Goal: Task Accomplishment & Management: Manage account settings

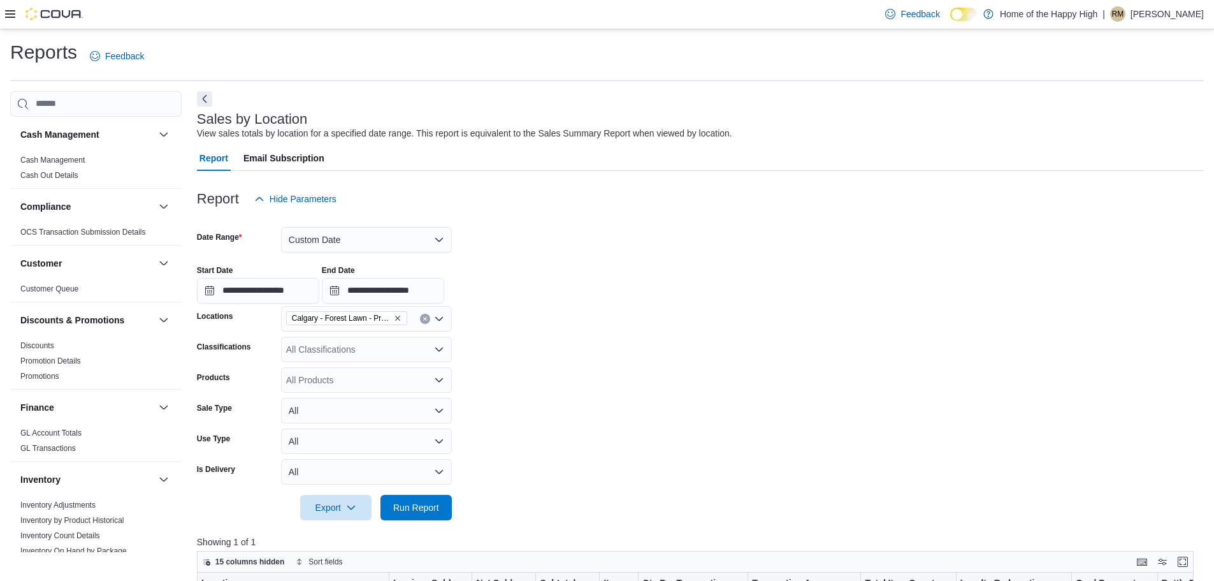
scroll to position [127, 0]
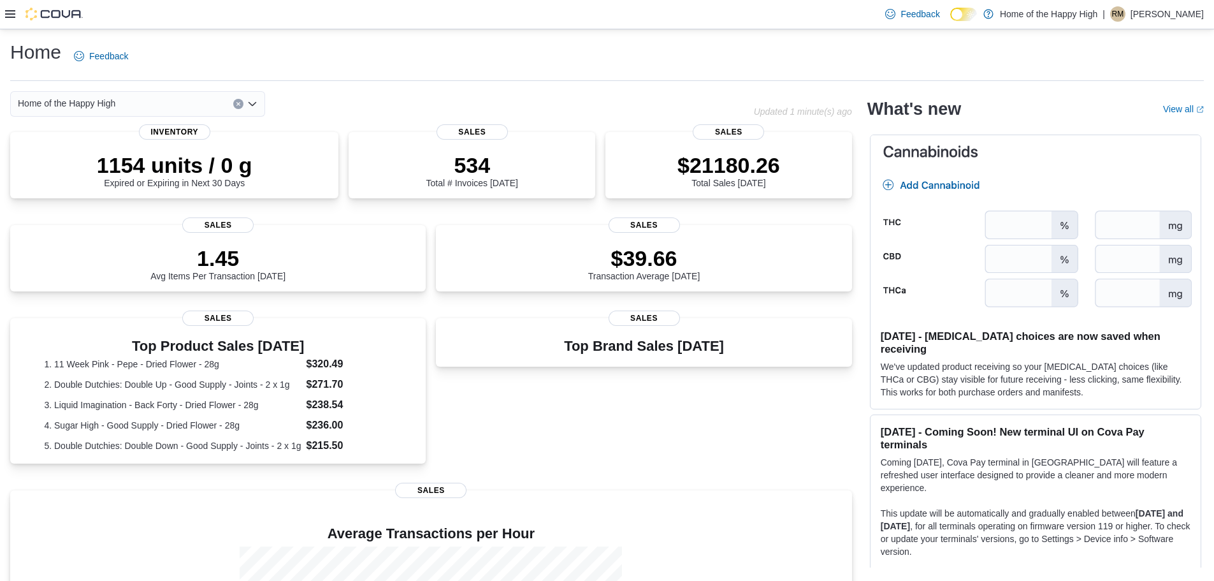
click at [38, 58] on h1 "Home" at bounding box center [35, 52] width 51 height 25
click at [17, 18] on div at bounding box center [44, 14] width 78 height 13
click at [11, 17] on icon at bounding box center [10, 14] width 10 height 8
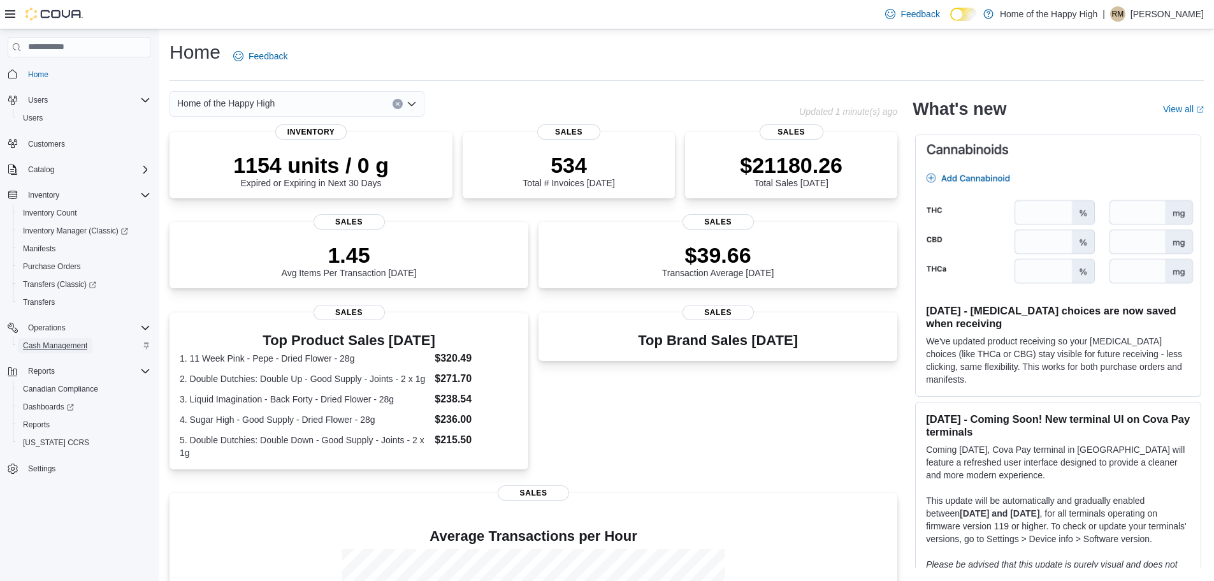
click at [78, 342] on span "Cash Management" at bounding box center [55, 345] width 64 height 10
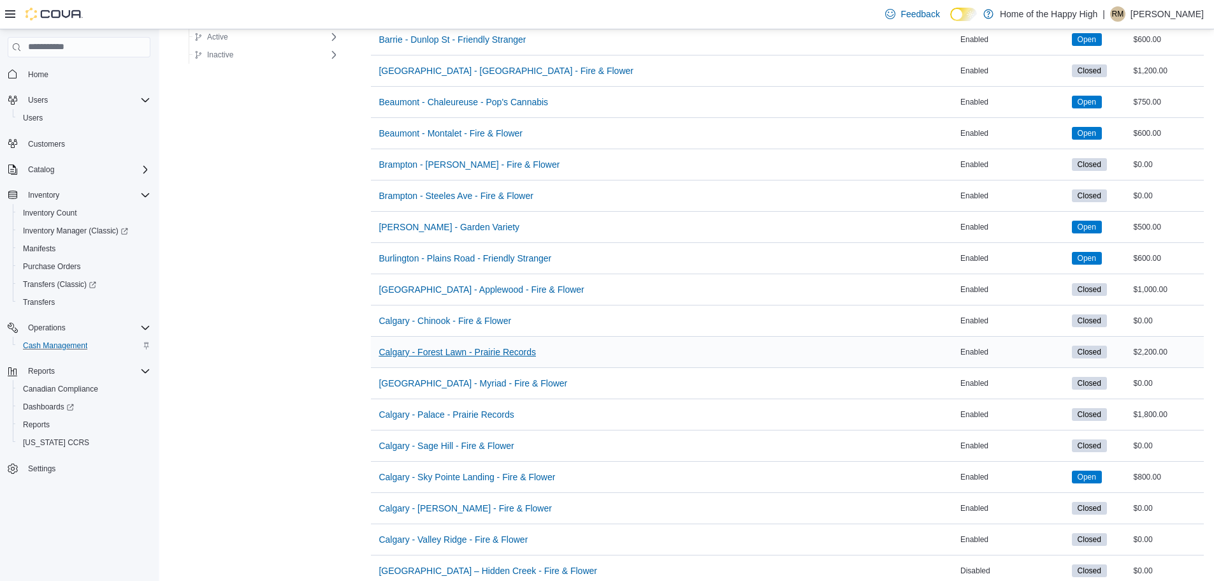
scroll to position [319, 0]
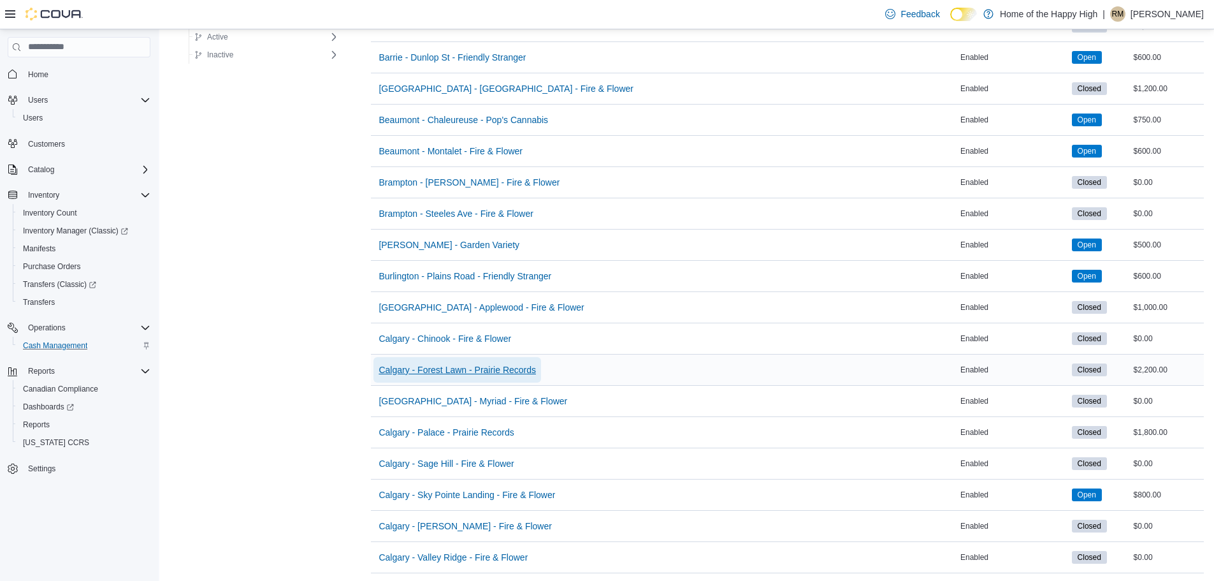
click at [479, 365] on span "Calgary - Forest Lawn - Prairie Records" at bounding box center [457, 369] width 157 height 13
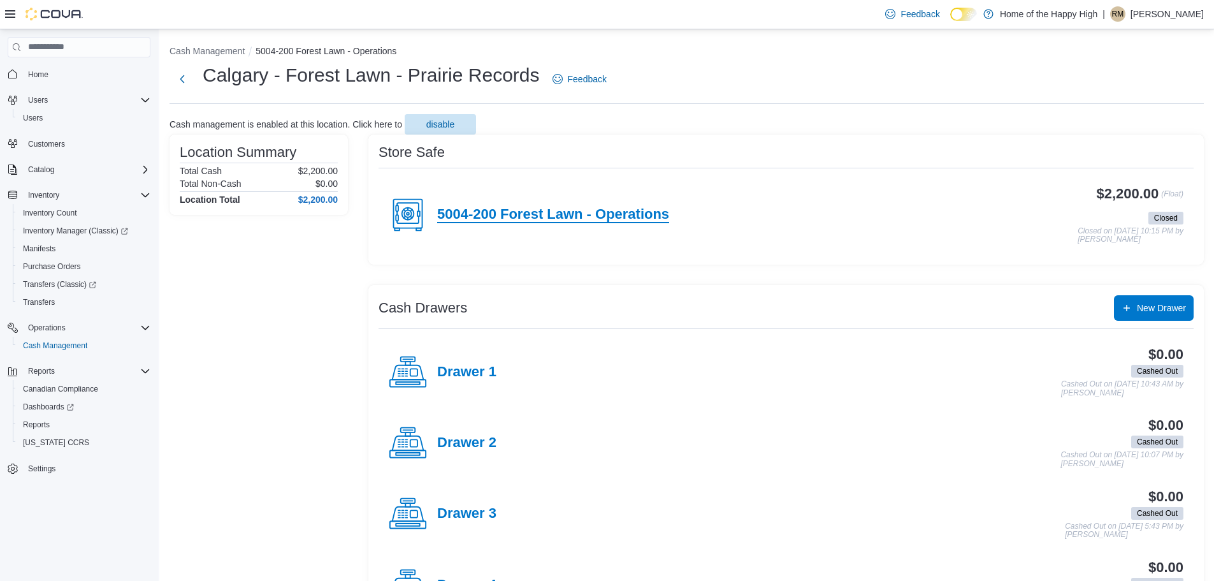
click at [491, 210] on h4 "5004-200 Forest Lawn - Operations" at bounding box center [553, 215] width 232 height 17
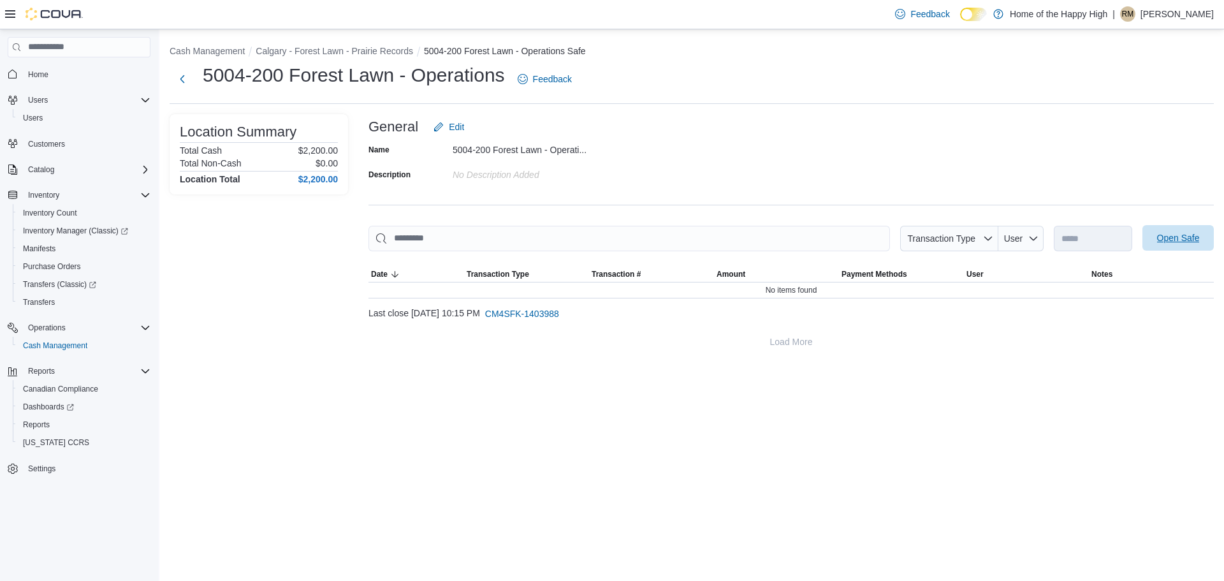
click at [1183, 234] on span "Open Safe" at bounding box center [1178, 237] width 43 height 13
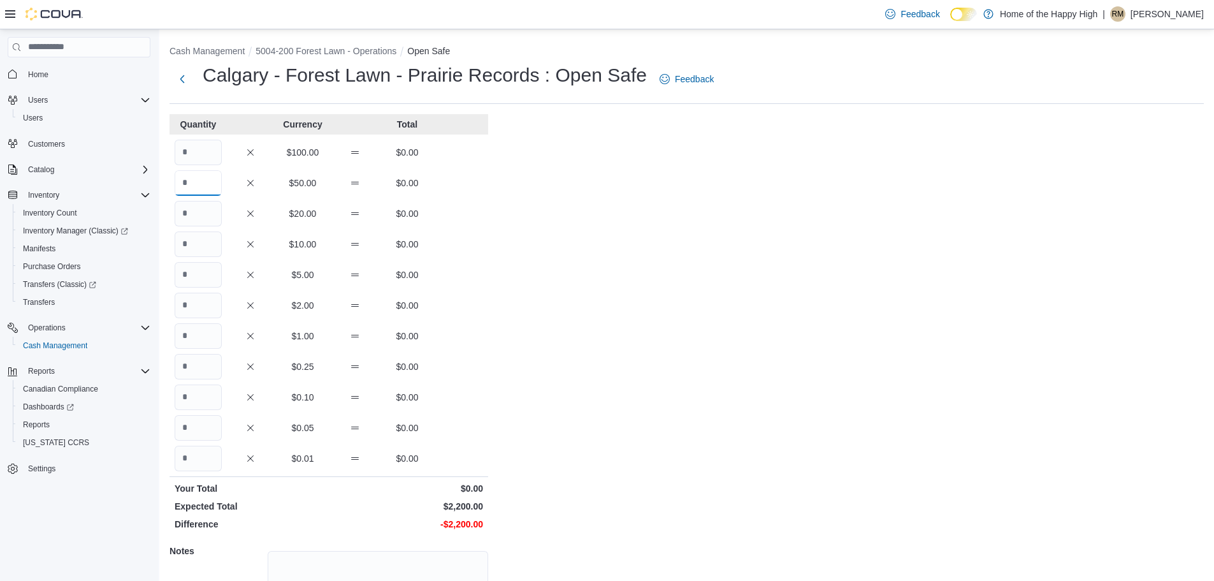
click at [194, 185] on input "Quantity" at bounding box center [198, 182] width 47 height 25
type input "*"
click at [196, 226] on div "Quantity Currency Total $100.00 $0.00 * $50.00 $150.00 $20.00 $0.00 $10.00 $0.0…" at bounding box center [329, 399] width 319 height 570
click at [194, 221] on input "Quantity" at bounding box center [198, 213] width 47 height 25
type input "**"
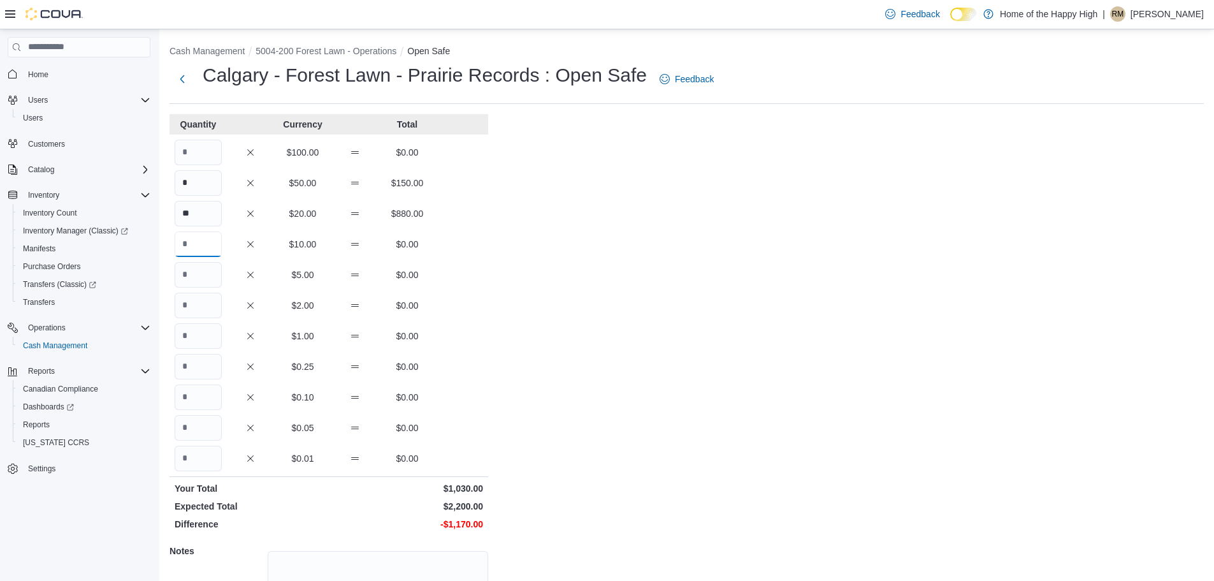
click at [190, 235] on input "Quantity" at bounding box center [198, 243] width 47 height 25
type input "*"
click at [191, 270] on input "Quantity" at bounding box center [198, 274] width 47 height 25
type input "**"
click at [200, 305] on input "Quantity" at bounding box center [198, 305] width 47 height 25
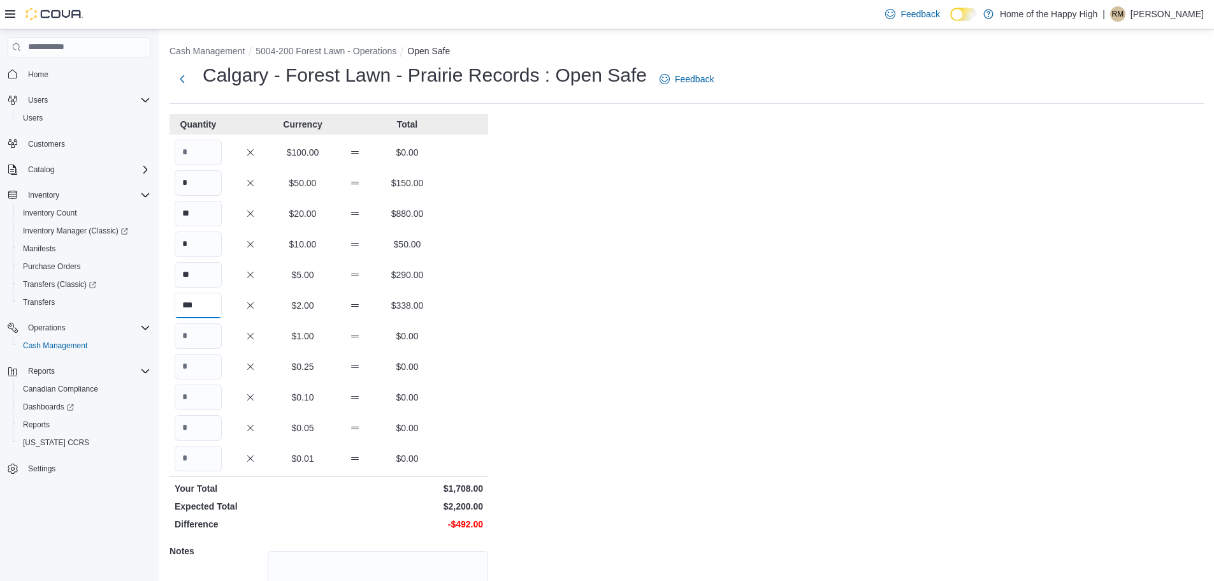
type input "***"
click at [200, 342] on input "Quantity" at bounding box center [198, 335] width 47 height 25
type input "***"
click at [201, 358] on input "Quantity" at bounding box center [198, 366] width 47 height 25
type input "***"
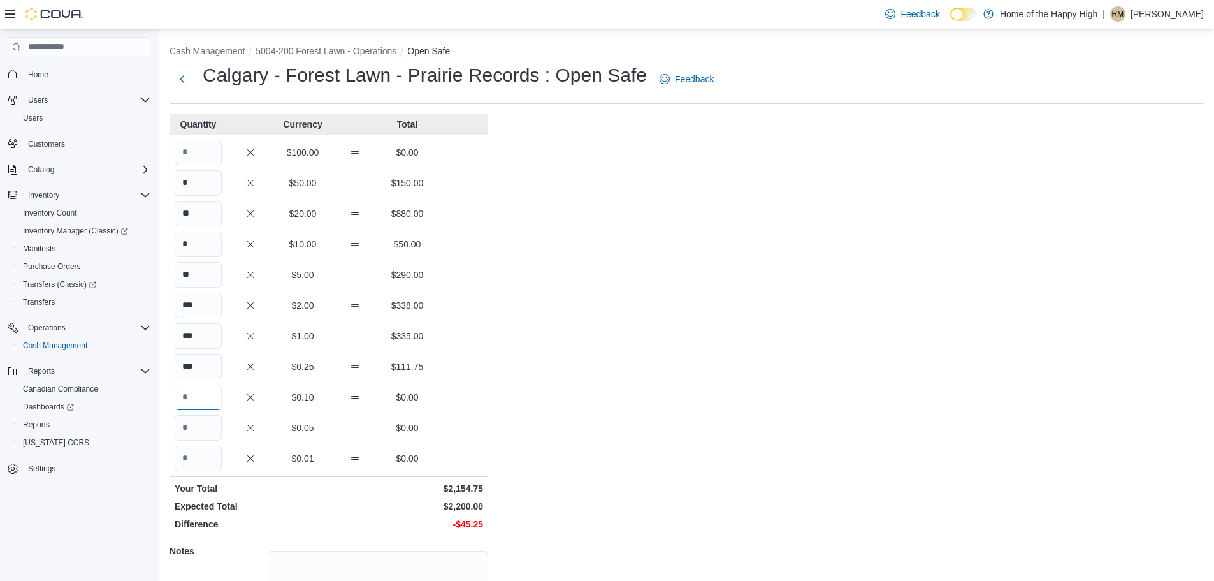
click at [188, 391] on input "Quantity" at bounding box center [198, 396] width 47 height 25
type input "***"
click at [205, 421] on input "Quantity" at bounding box center [198, 427] width 47 height 25
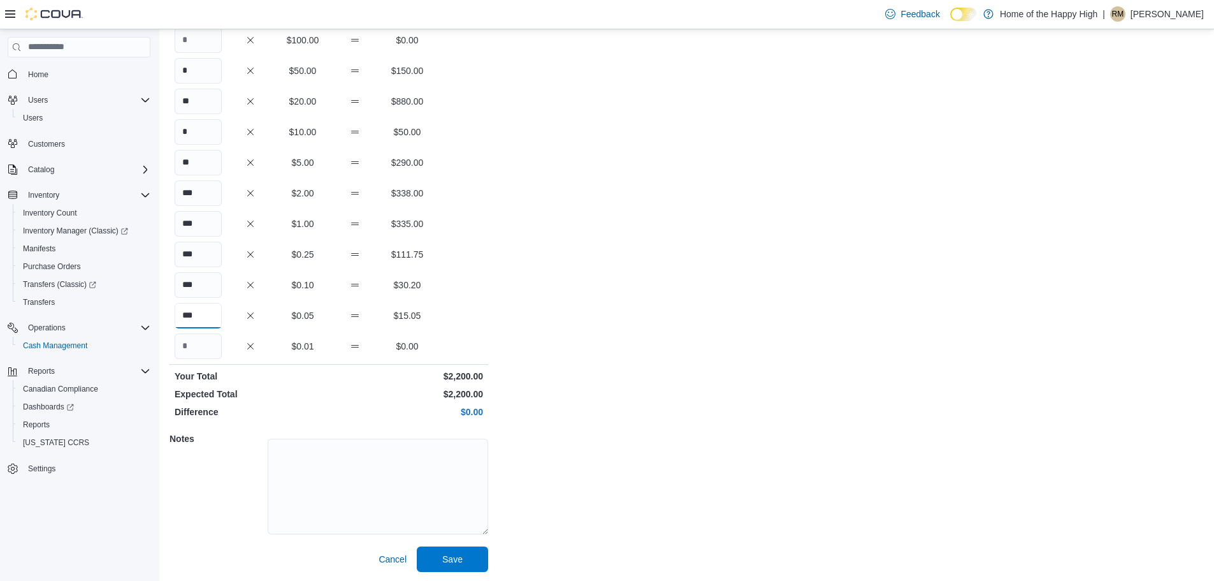
scroll to position [113, 0]
type input "***"
click at [454, 556] on span "Save" at bounding box center [452, 557] width 20 height 13
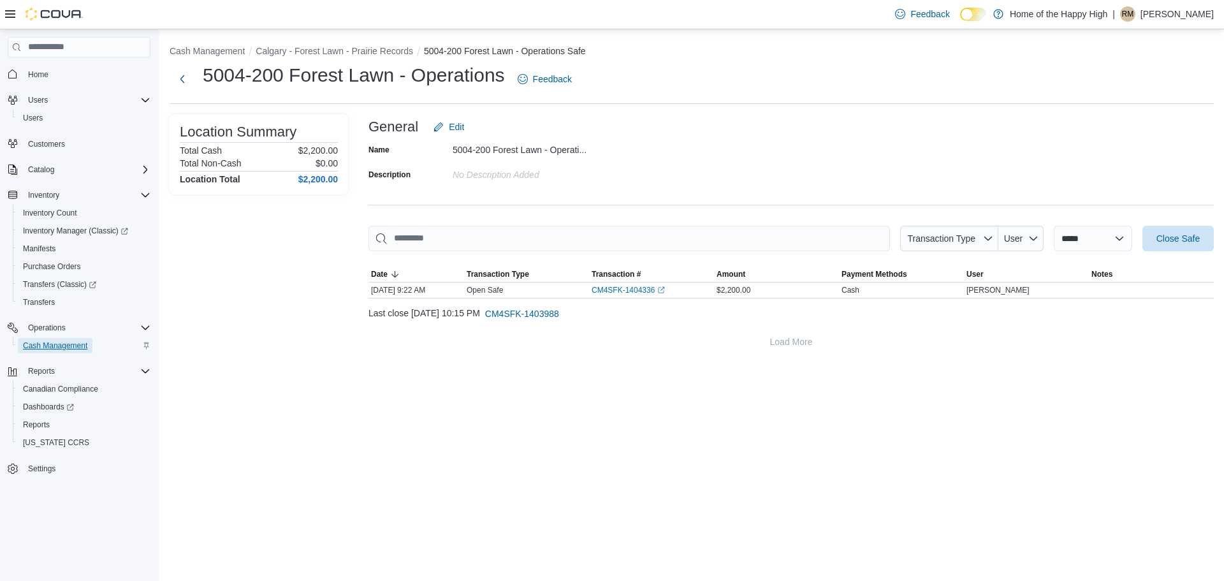
click at [58, 343] on span "Cash Management" at bounding box center [55, 345] width 64 height 10
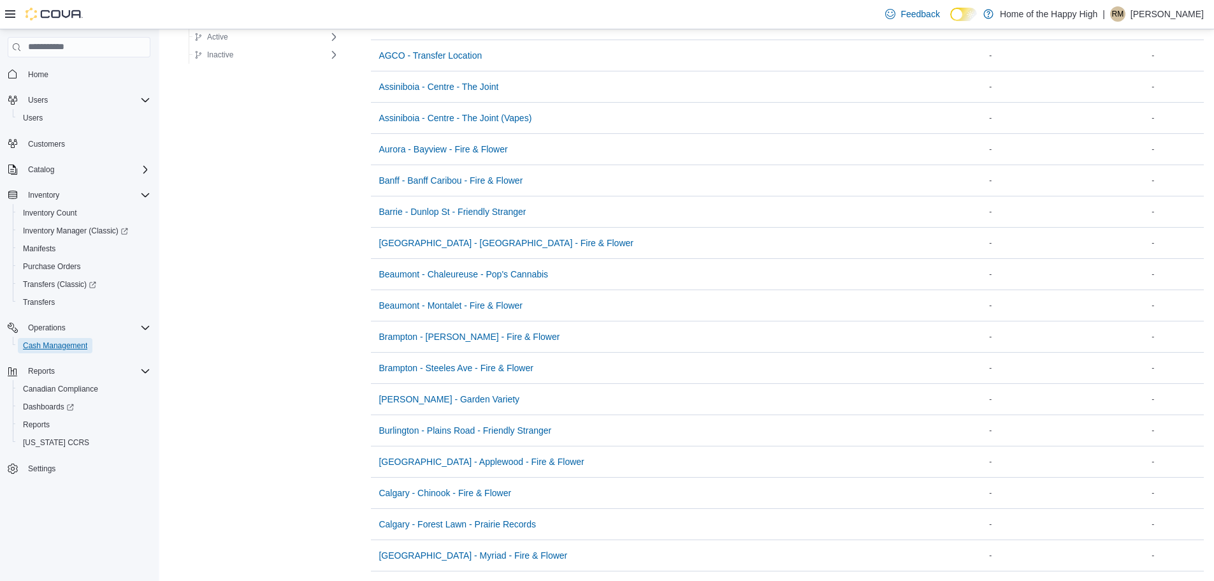
scroll to position [382, 0]
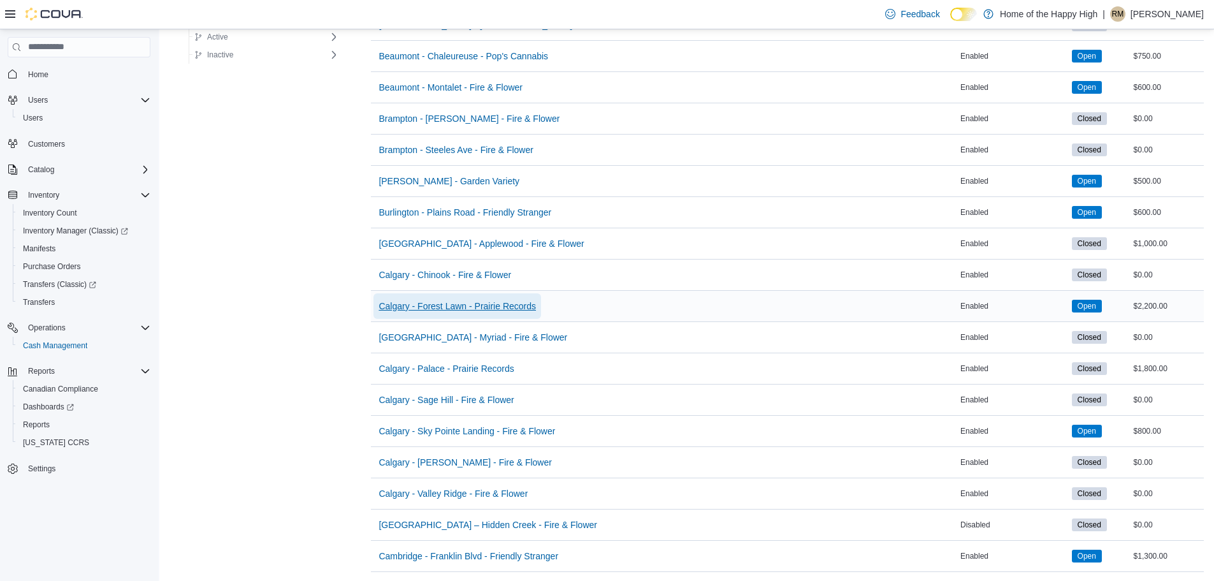
click at [462, 307] on span "Calgary - Forest Lawn - Prairie Records" at bounding box center [457, 306] width 157 height 13
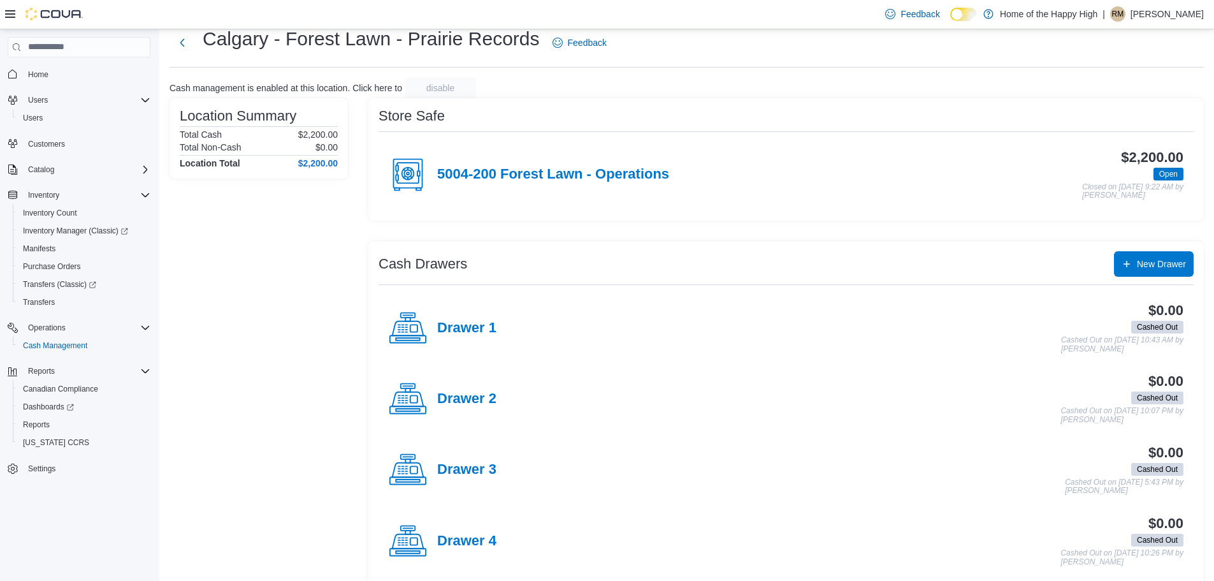
scroll to position [53, 0]
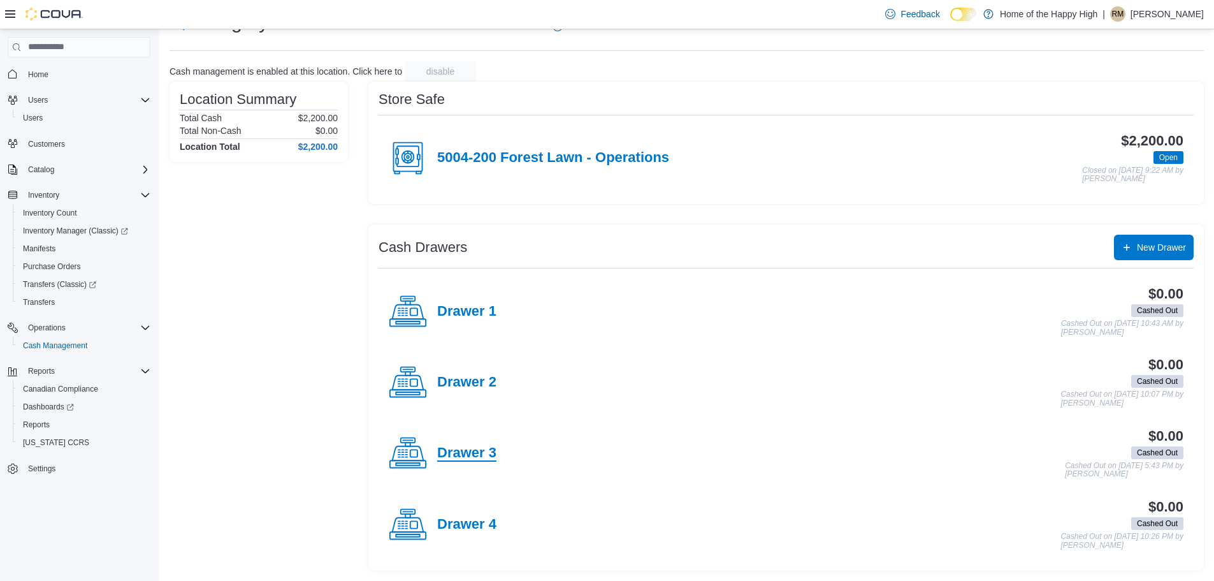
click at [474, 457] on h4 "Drawer 3" at bounding box center [466, 453] width 59 height 17
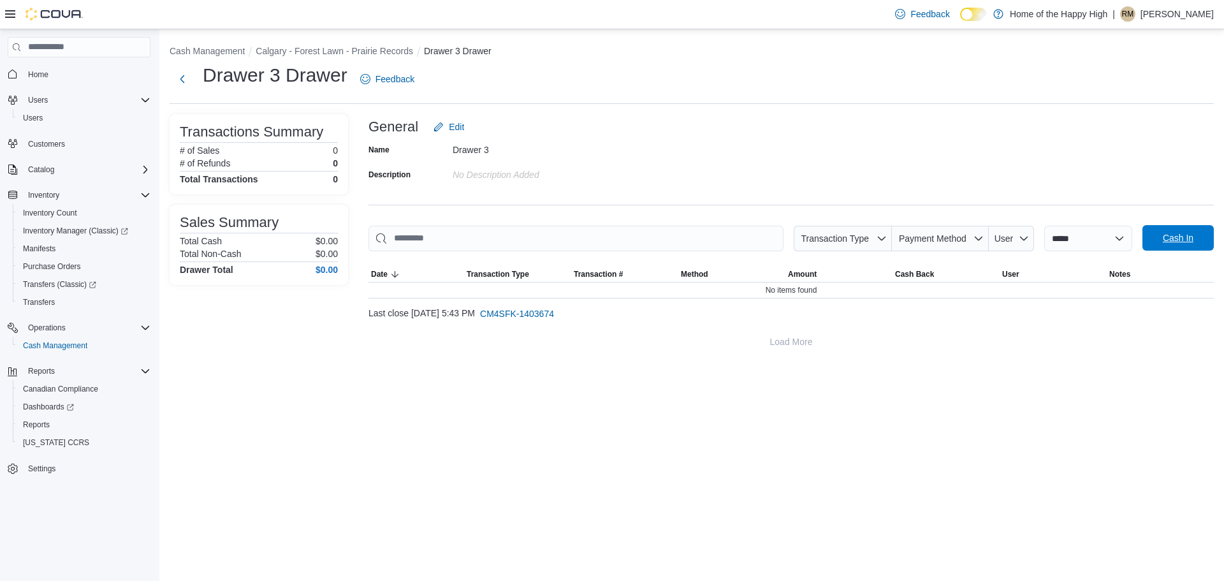
click at [1156, 243] on span "Cash In" at bounding box center [1178, 237] width 56 height 25
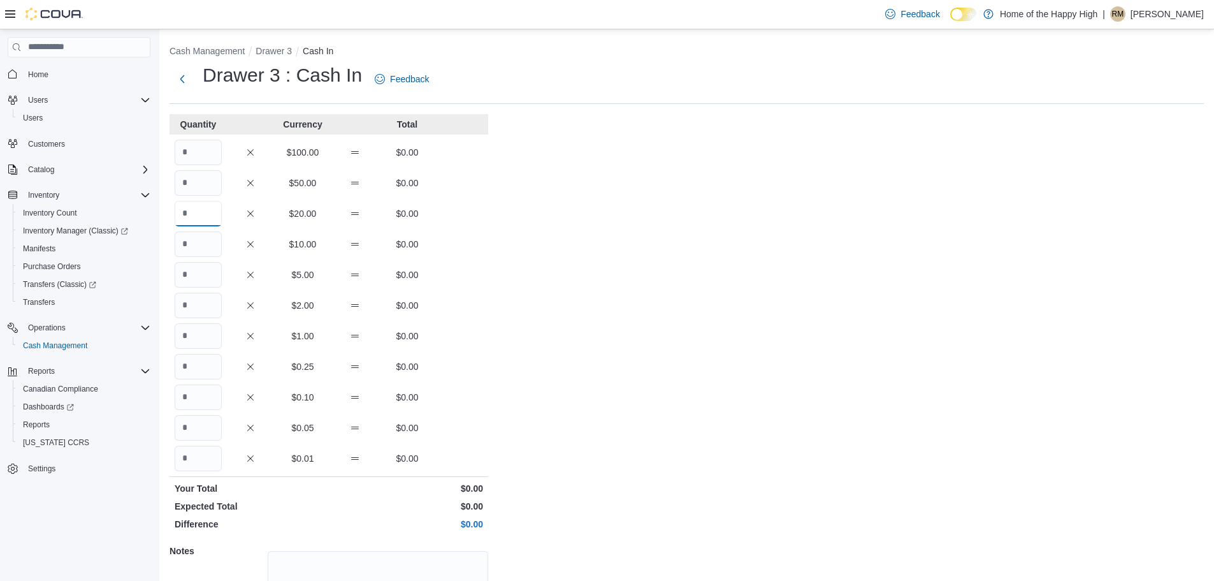
click at [189, 215] on input "Quantity" at bounding box center [198, 213] width 47 height 25
type input "*"
click at [214, 245] on input "Quantity" at bounding box center [198, 243] width 47 height 25
type input "*"
click at [211, 276] on input "Quantity" at bounding box center [198, 274] width 47 height 25
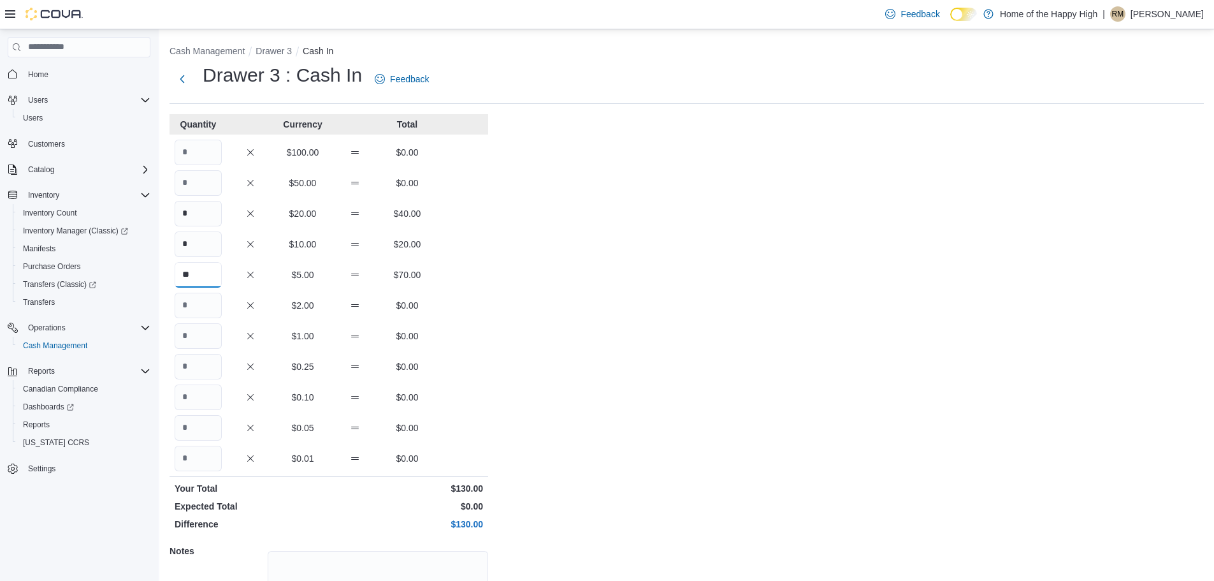
type input "**"
click at [205, 307] on input "Quantity" at bounding box center [198, 305] width 47 height 25
type input "*"
click at [197, 336] on input "Quantity" at bounding box center [198, 335] width 47 height 25
type input "**"
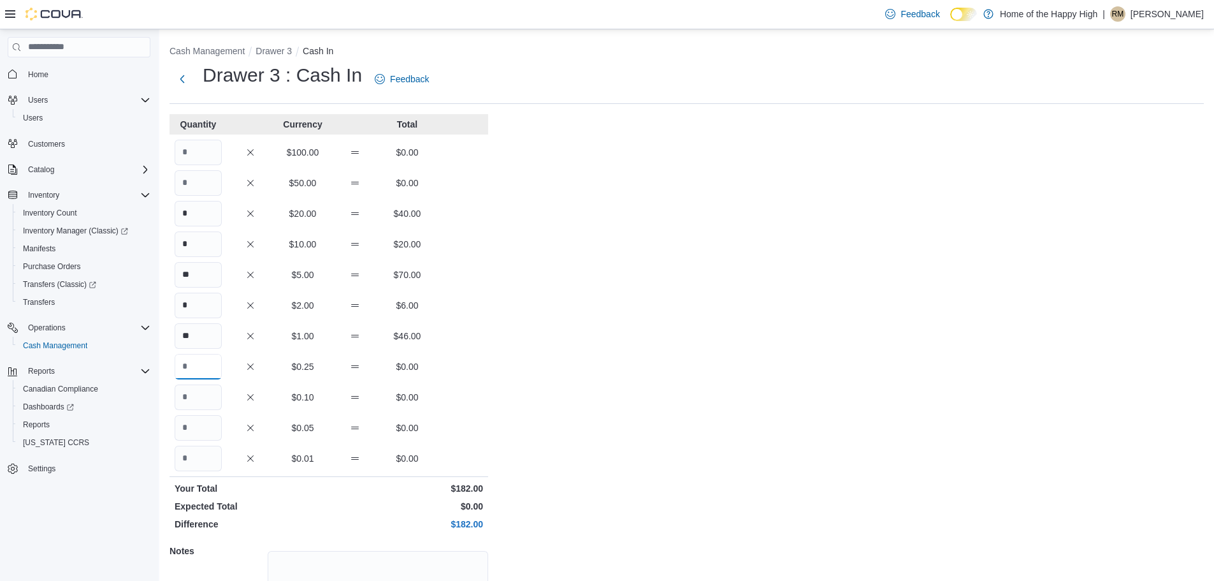
click at [204, 362] on input "Quantity" at bounding box center [198, 366] width 47 height 25
type input "**"
click at [206, 398] on input "Quantity" at bounding box center [198, 396] width 47 height 25
drag, startPoint x: 213, startPoint y: 409, endPoint x: 197, endPoint y: 435, distance: 30.6
click at [197, 435] on div "Quantity Currency Total $100.00 $0.00 $50.00 $0.00 * $20.00 $40.00 * $10.00 $20…" at bounding box center [329, 399] width 319 height 570
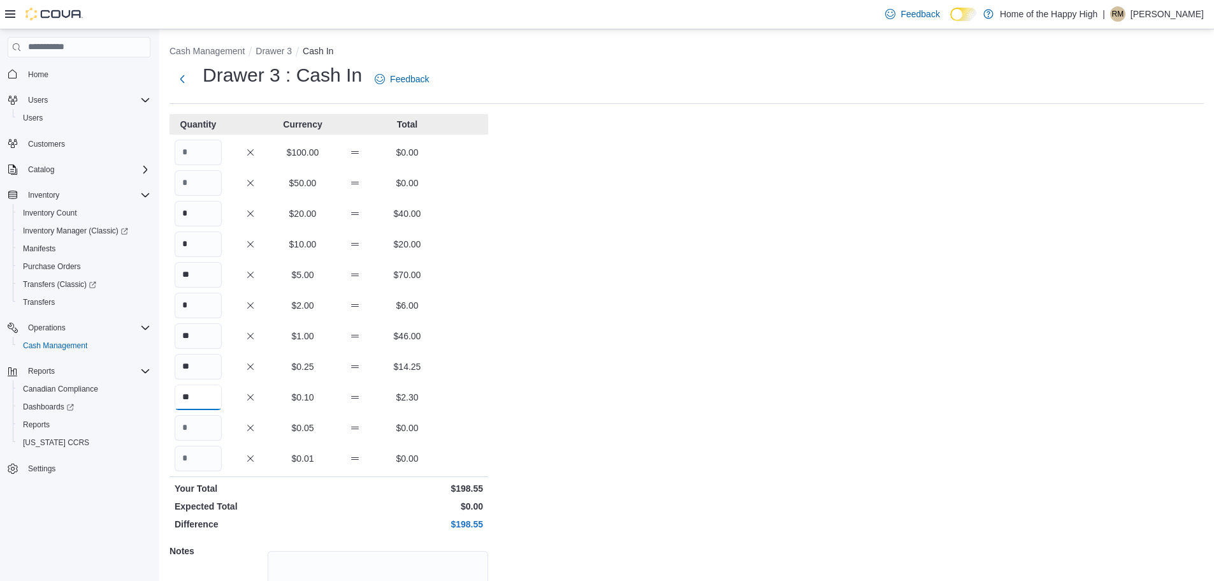
type input "**"
click at [197, 435] on input "Quantity" at bounding box center [198, 427] width 47 height 25
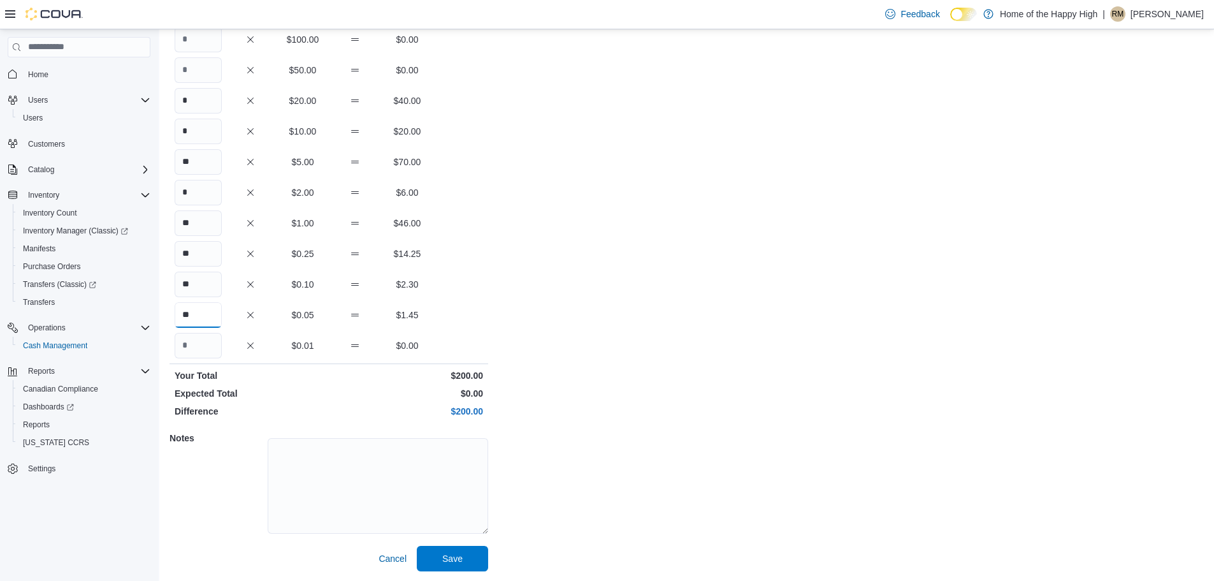
scroll to position [113, 0]
type input "**"
click at [464, 550] on span "Save" at bounding box center [453, 556] width 56 height 25
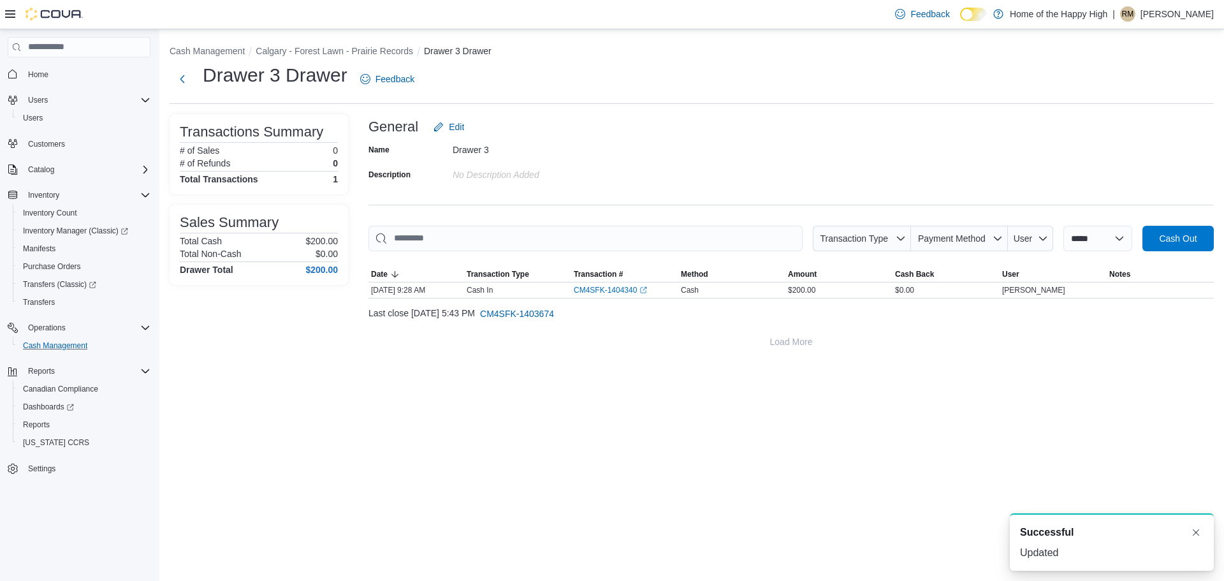
click at [74, 337] on button "Cash Management" at bounding box center [84, 346] width 143 height 18
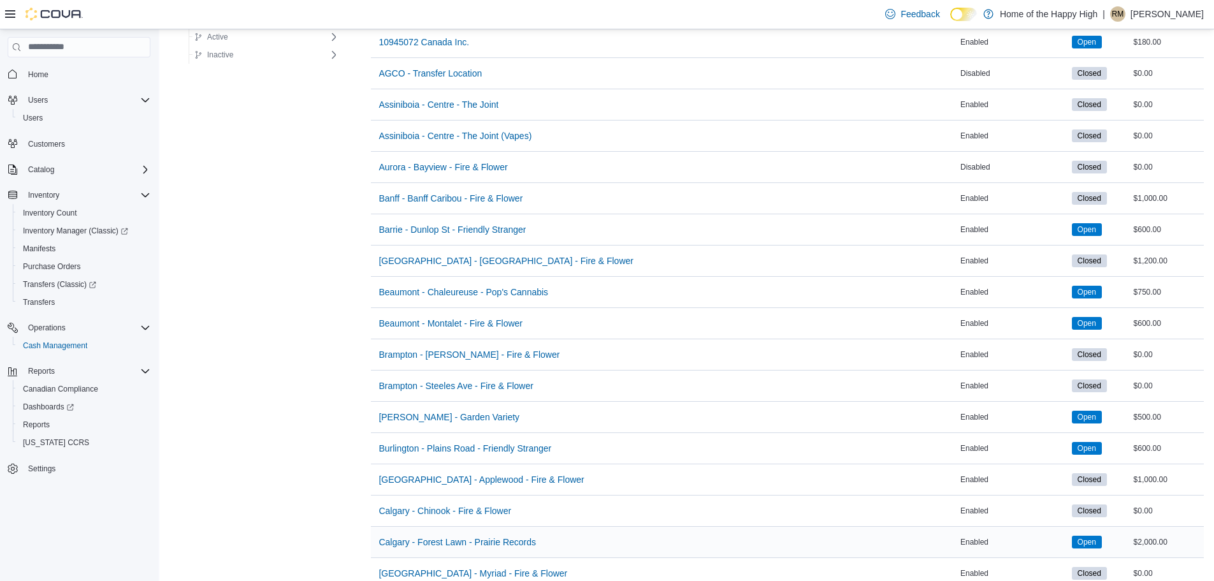
scroll to position [319, 0]
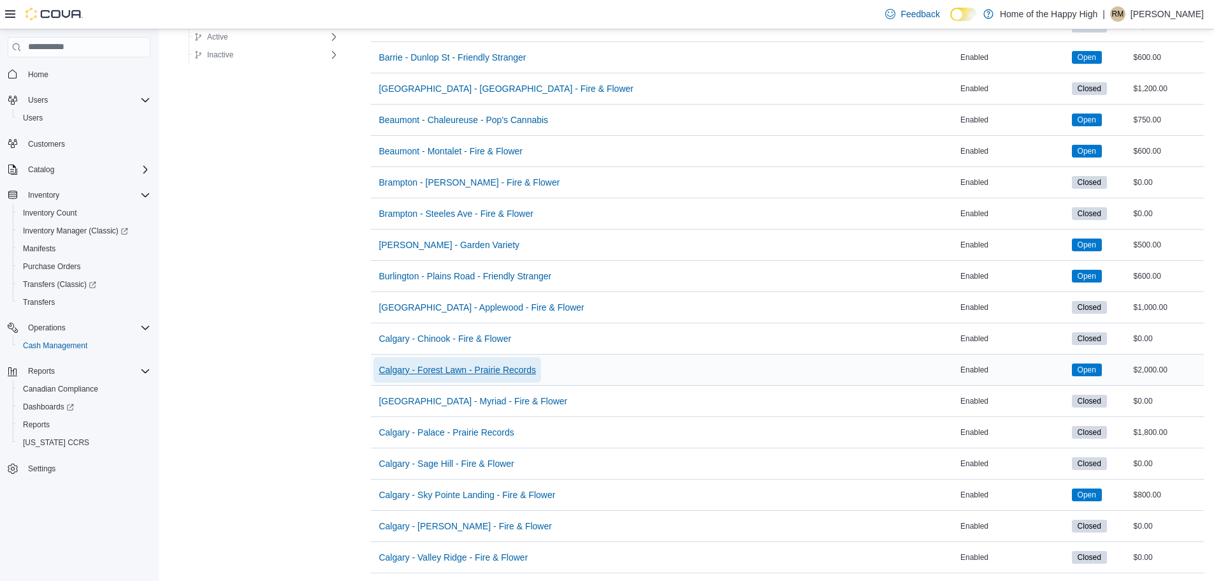
click at [464, 375] on span "Calgary - Forest Lawn - Prairie Records" at bounding box center [457, 369] width 157 height 13
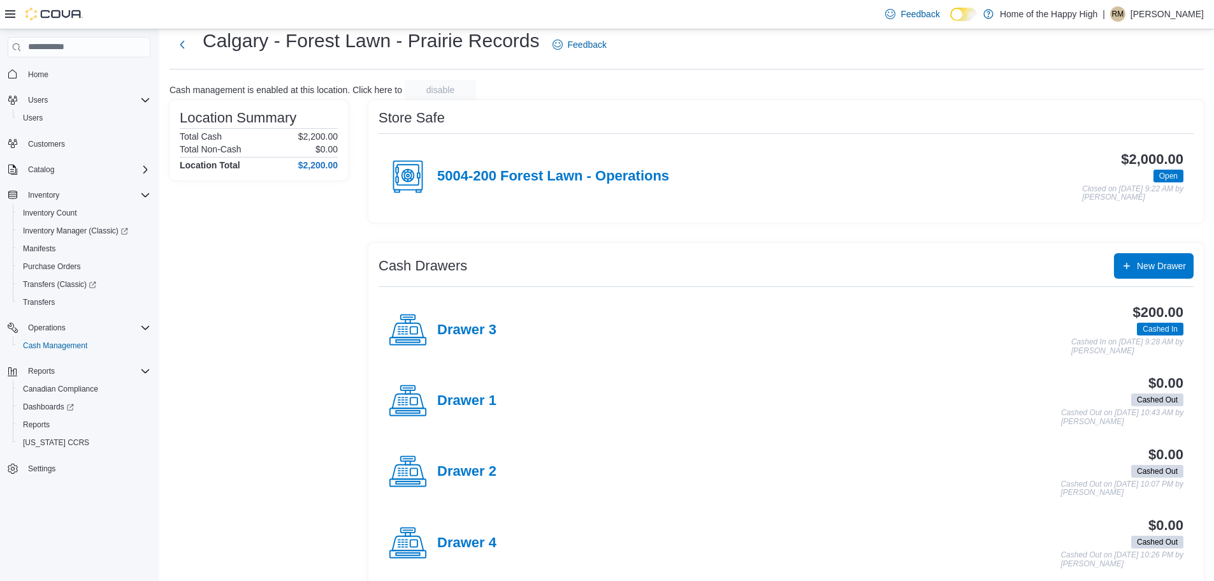
scroll to position [53, 0]
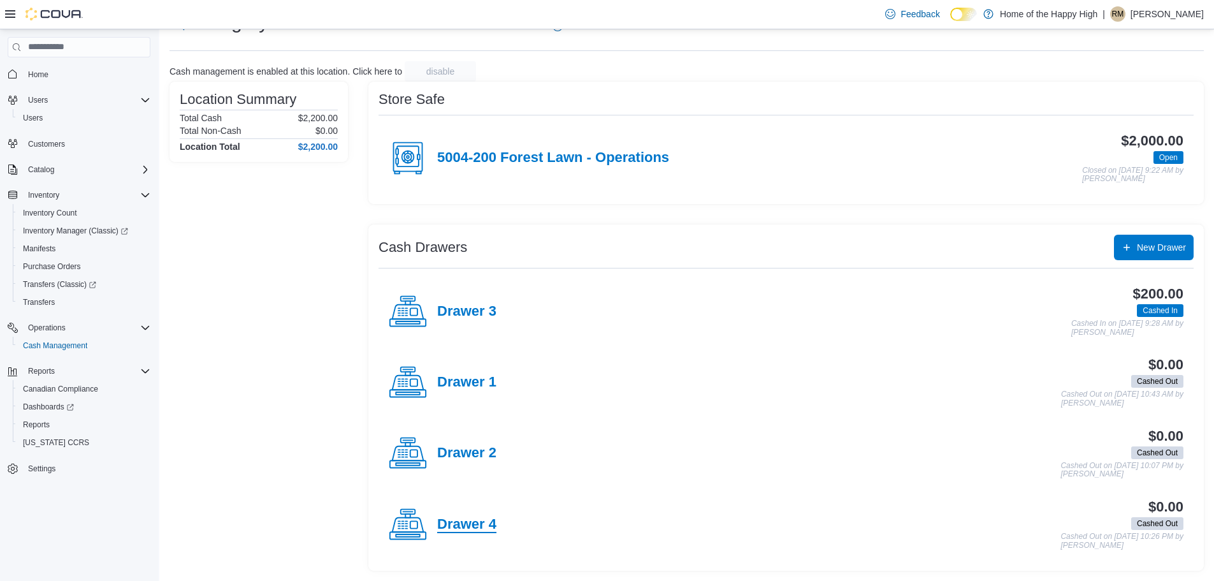
click at [476, 521] on h4 "Drawer 4" at bounding box center [466, 524] width 59 height 17
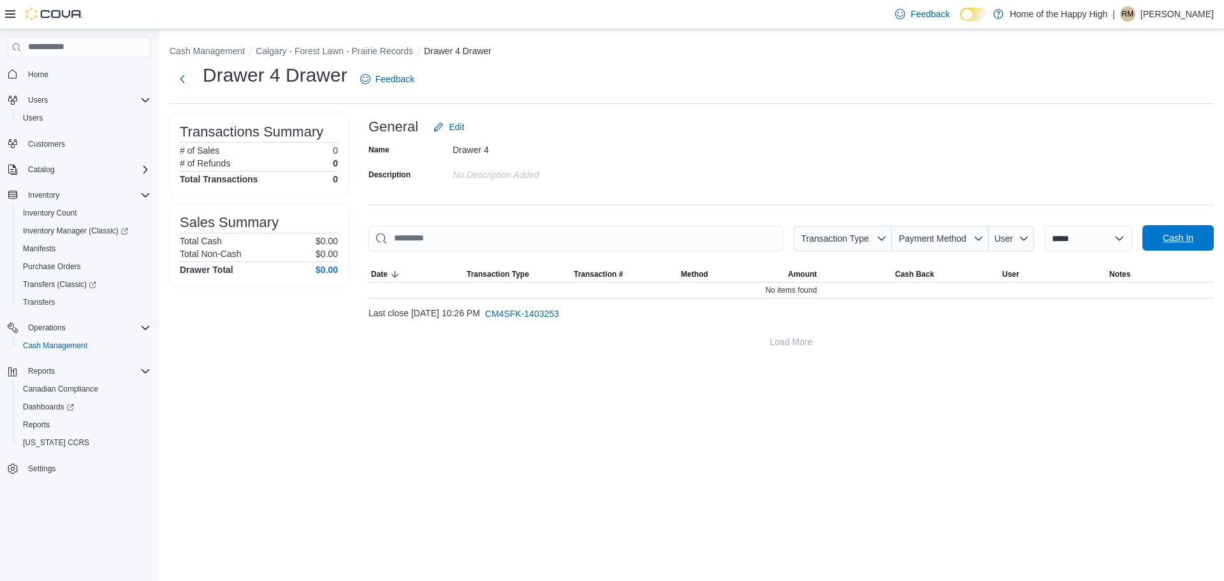
click at [1160, 234] on span "Cash In" at bounding box center [1178, 237] width 56 height 25
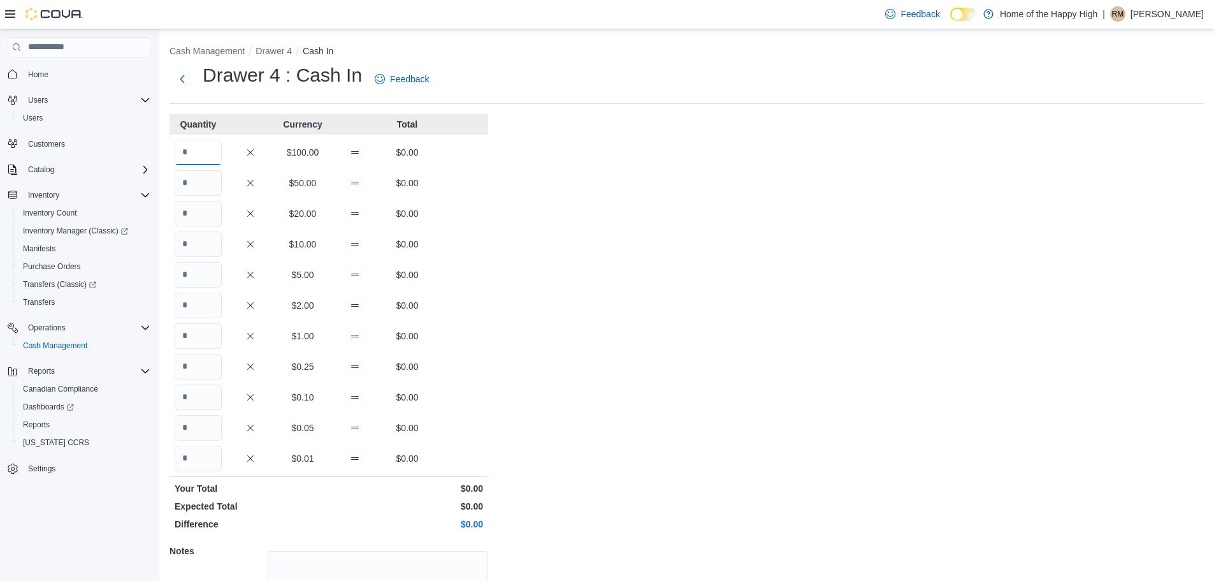
click at [210, 149] on input "Quantity" at bounding box center [198, 152] width 47 height 25
click at [198, 175] on input "Quantity" at bounding box center [198, 182] width 47 height 25
type input "*"
click at [208, 225] on input "Quantity" at bounding box center [198, 213] width 47 height 25
type input "*"
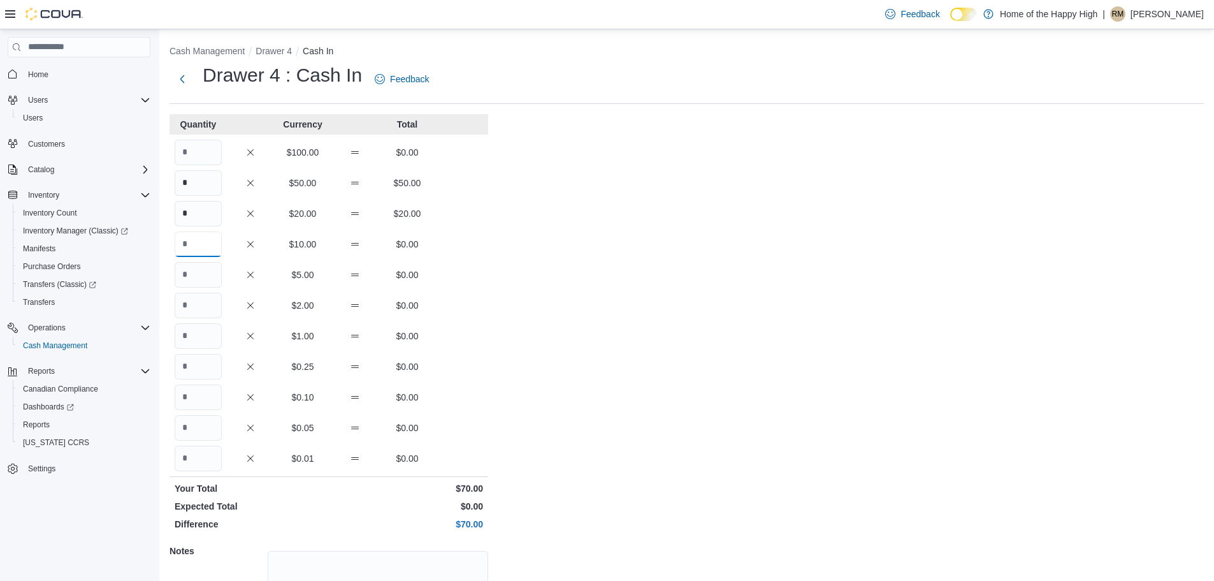
click at [208, 245] on input "Quantity" at bounding box center [198, 243] width 47 height 25
type input "*"
click at [215, 276] on input "Quantity" at bounding box center [198, 274] width 47 height 25
type input "*"
click at [197, 301] on input "Quantity" at bounding box center [198, 305] width 47 height 25
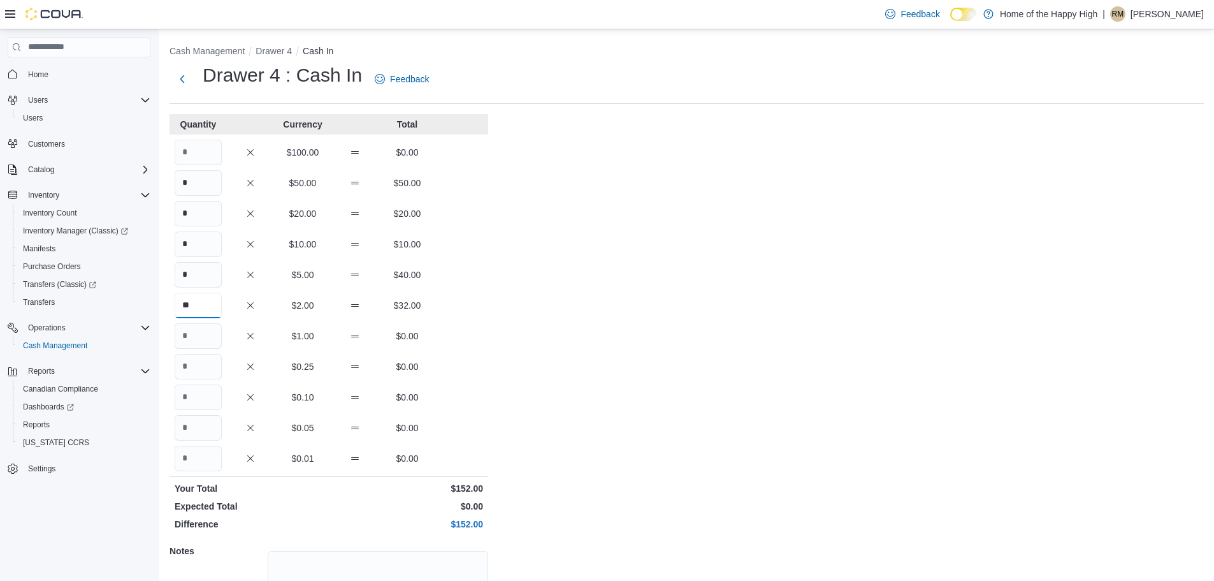
type input "**"
click at [200, 337] on input "Quantity" at bounding box center [198, 335] width 47 height 25
type input "**"
click at [195, 367] on input "Quantity" at bounding box center [198, 366] width 47 height 25
type input "*"
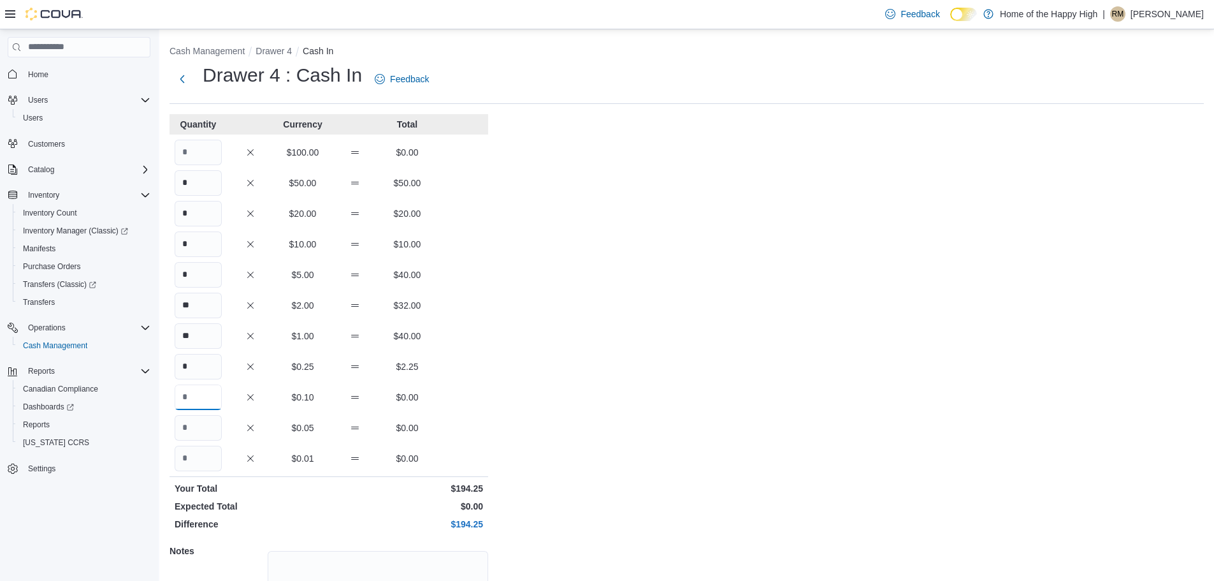
click at [191, 390] on input "Quantity" at bounding box center [198, 396] width 47 height 25
type input "**"
click at [200, 421] on input "Quantity" at bounding box center [198, 427] width 47 height 25
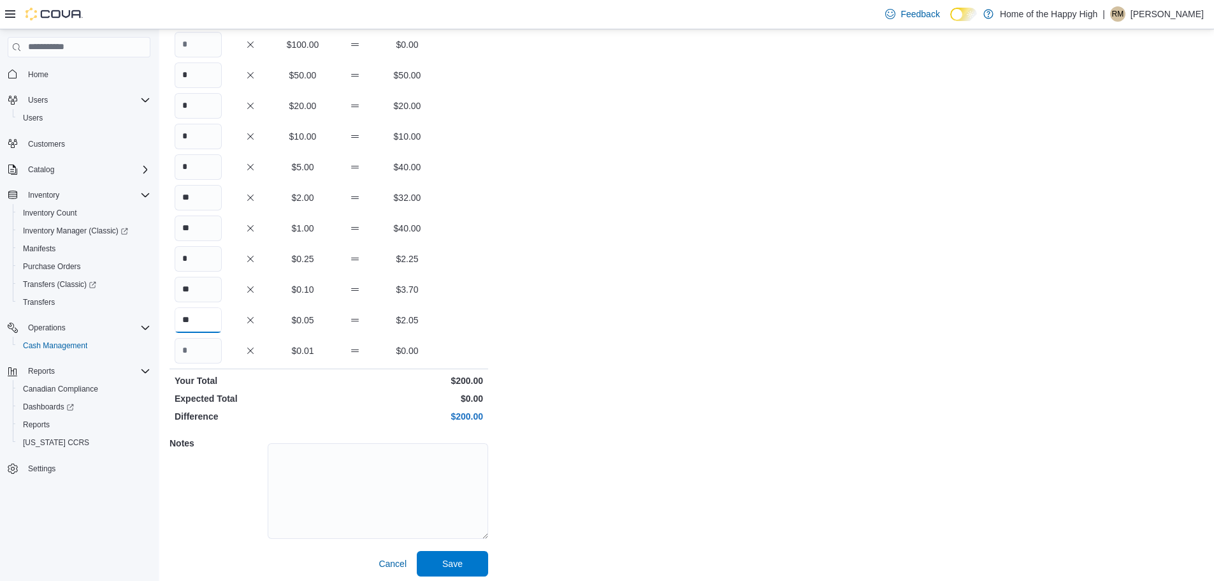
scroll to position [113, 0]
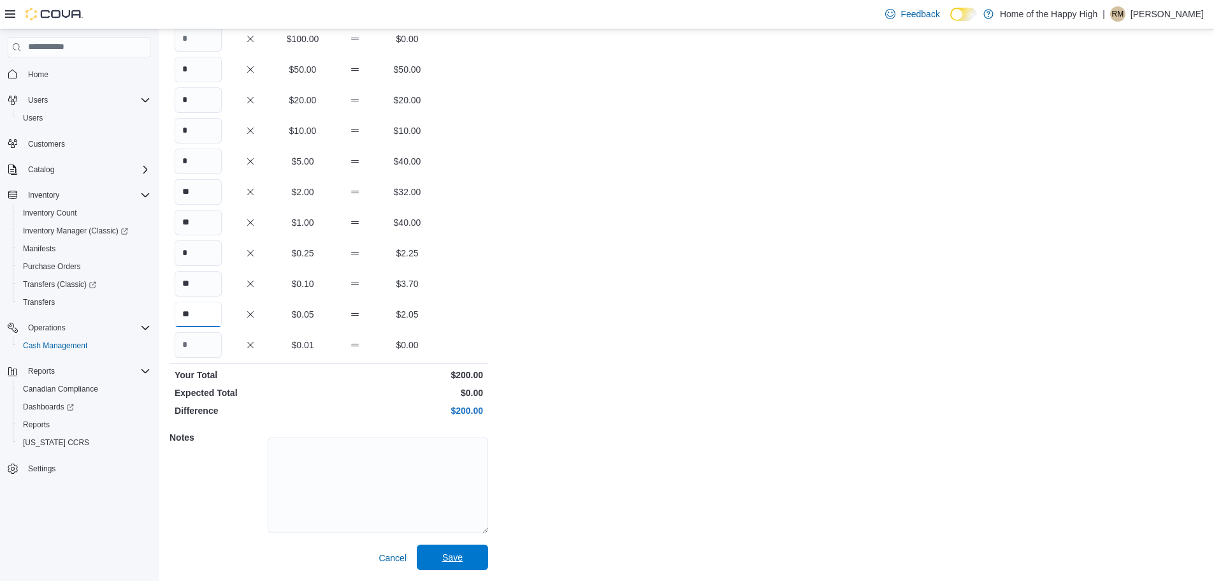
type input "**"
click at [451, 549] on span "Save" at bounding box center [453, 556] width 56 height 25
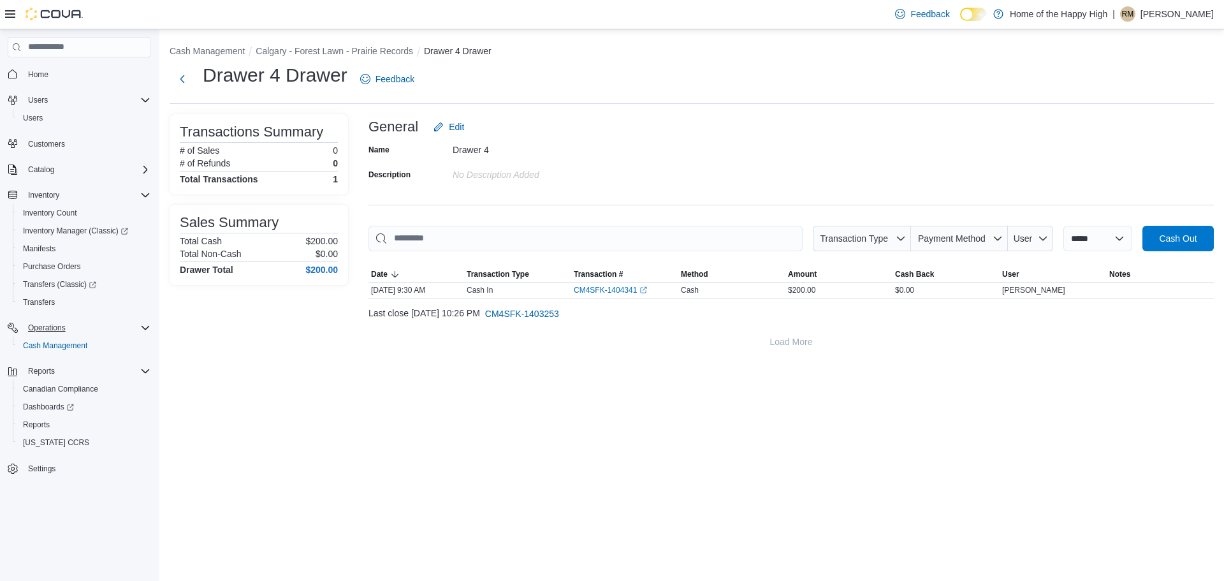
click at [77, 336] on button "Operations" at bounding box center [79, 328] width 153 height 18
click at [77, 345] on span "Cash Management" at bounding box center [55, 345] width 64 height 10
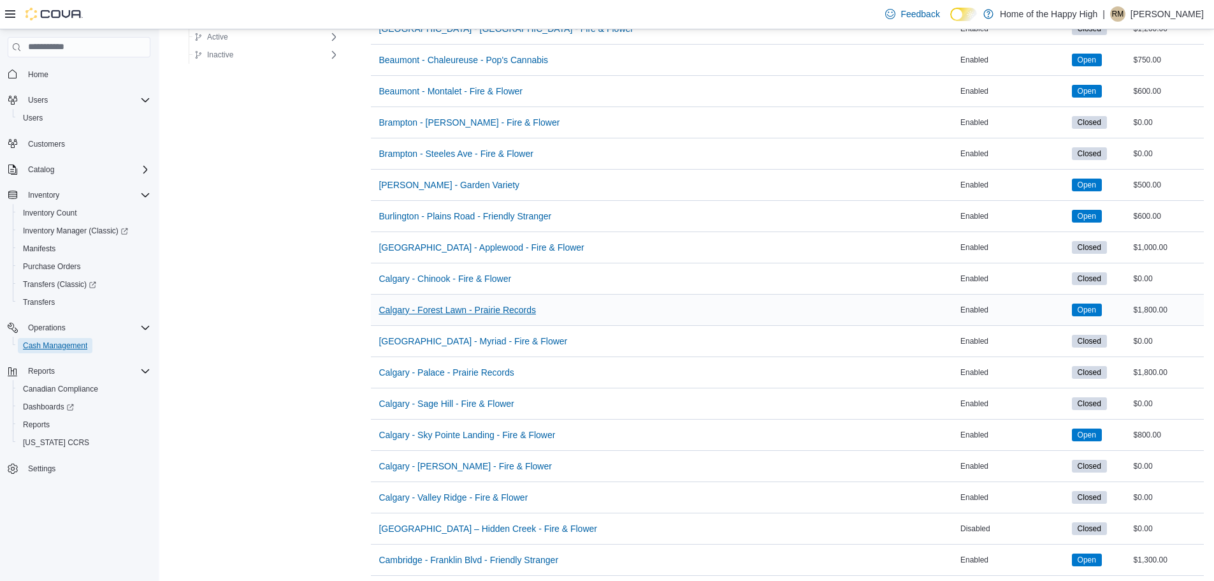
scroll to position [255, 0]
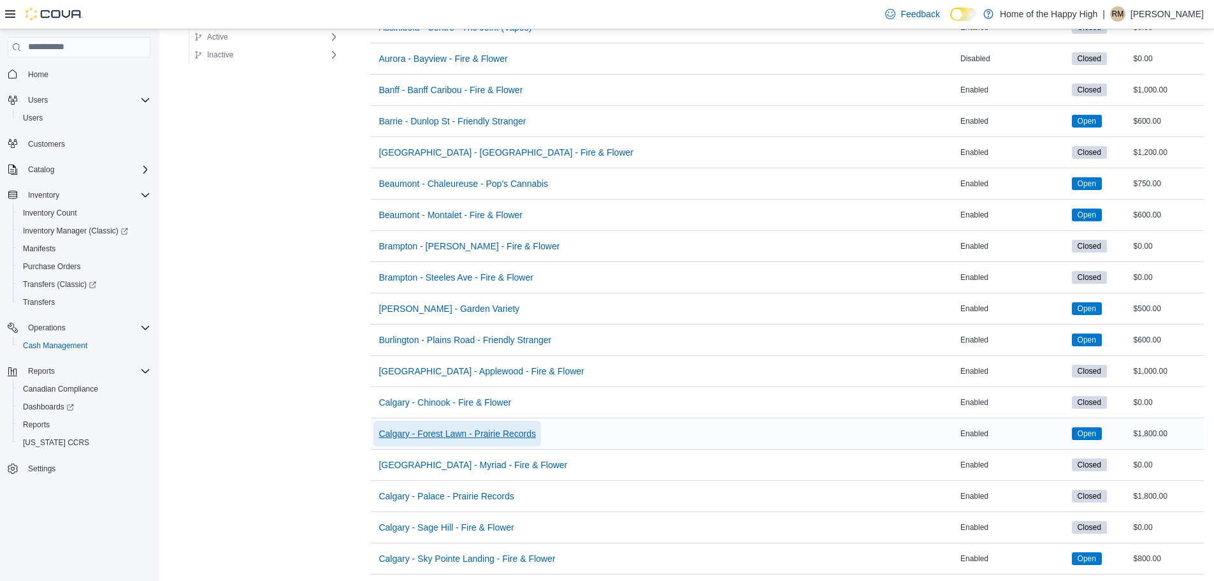
click at [435, 439] on span "Calgary - Forest Lawn - Prairie Records" at bounding box center [457, 433] width 157 height 13
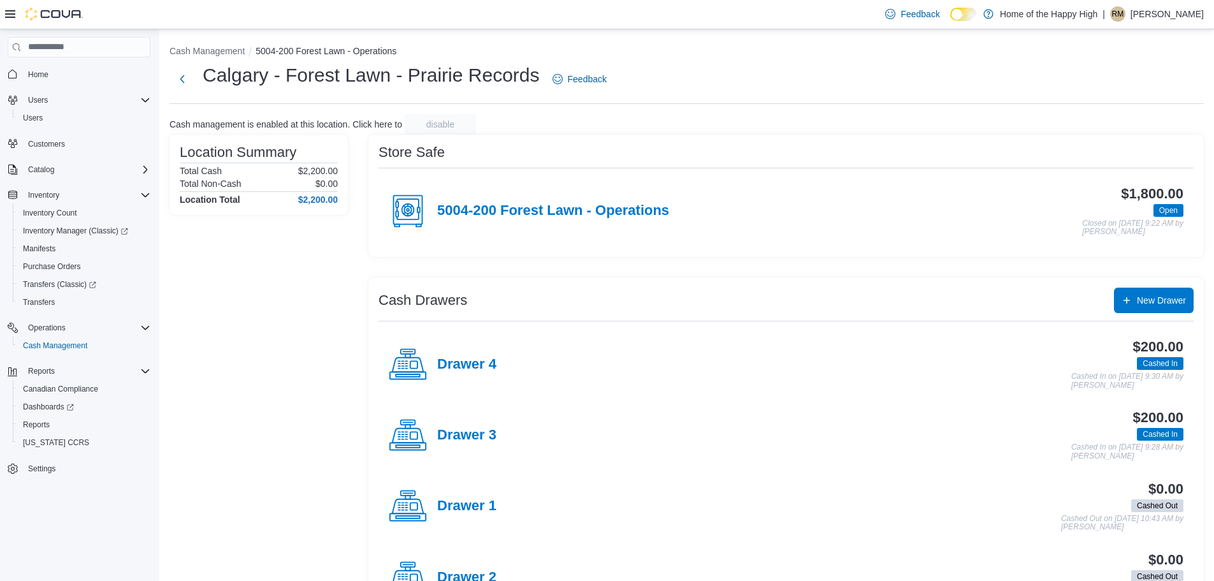
click at [1180, 13] on p "Rebecca MacNeill" at bounding box center [1167, 13] width 73 height 15
click at [1113, 123] on span "Sign Out" at bounding box center [1122, 124] width 34 height 13
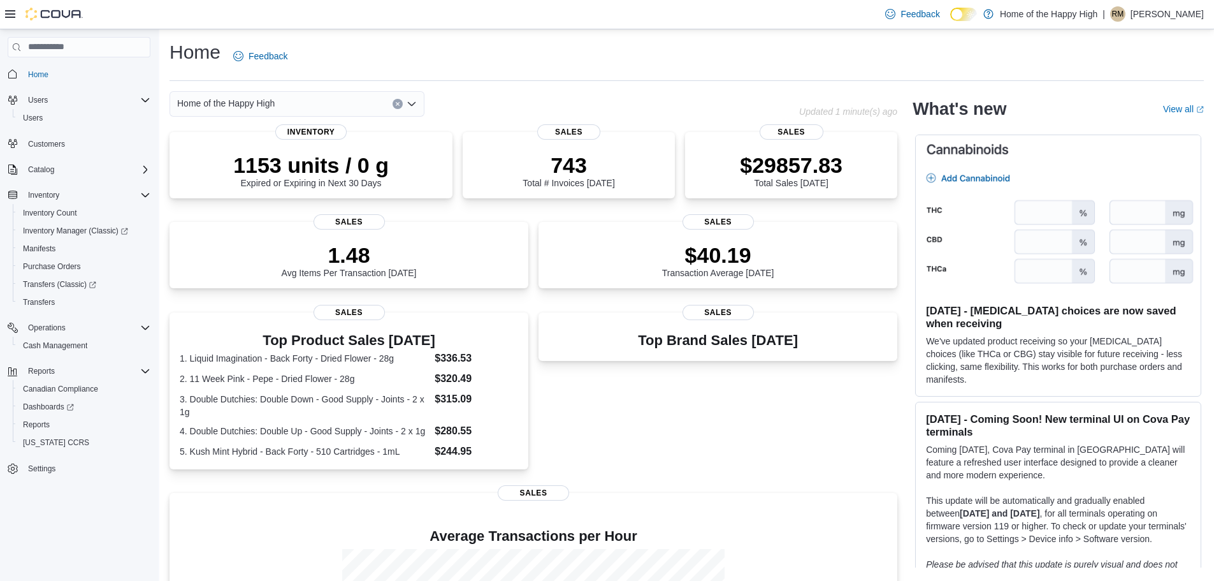
click at [1146, 4] on div "Feedback Dark Mode Home of the Happy High | RM [PERSON_NAME]" at bounding box center [1042, 13] width 324 height 25
click at [1144, 17] on p "Rebecca MacNeill" at bounding box center [1167, 13] width 73 height 15
click at [1124, 124] on span "Sign Out" at bounding box center [1122, 124] width 34 height 13
